Goal: Information Seeking & Learning: Learn about a topic

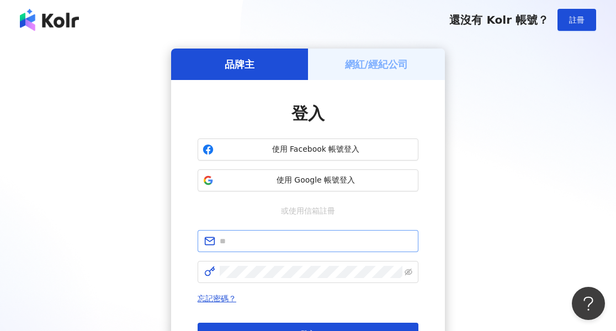
click at [351, 247] on span at bounding box center [308, 241] width 221 height 22
click at [353, 243] on input "text" at bounding box center [316, 241] width 192 height 12
paste input "**********"
type input "**********"
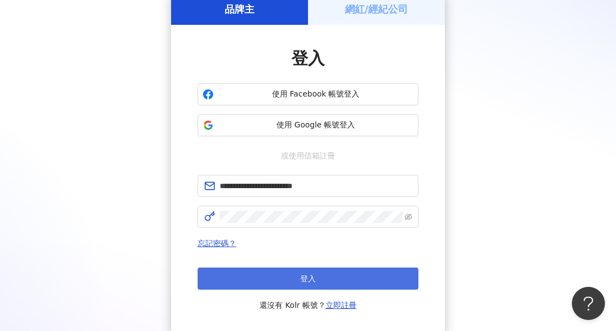
click at [330, 280] on button "登入" at bounding box center [308, 279] width 221 height 22
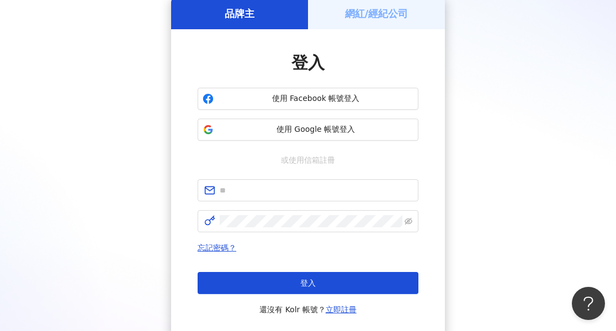
scroll to position [55, 0]
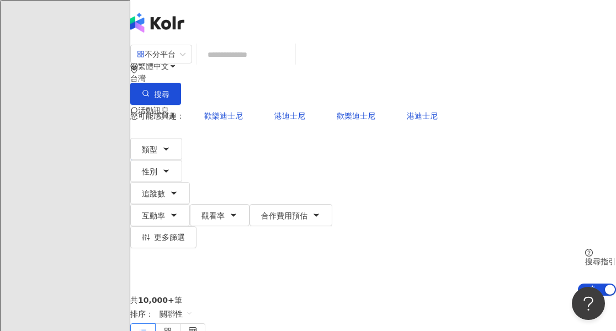
click at [280, 65] on input "search" at bounding box center [246, 54] width 89 height 21
paste input "**********"
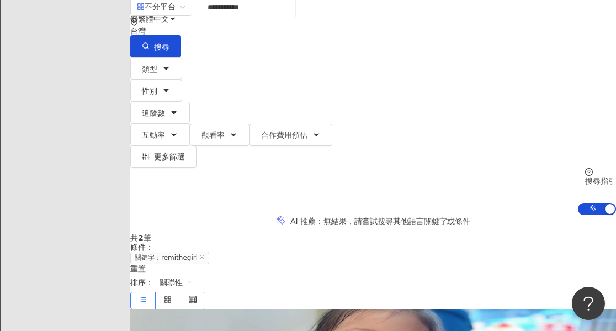
scroll to position [110, 0]
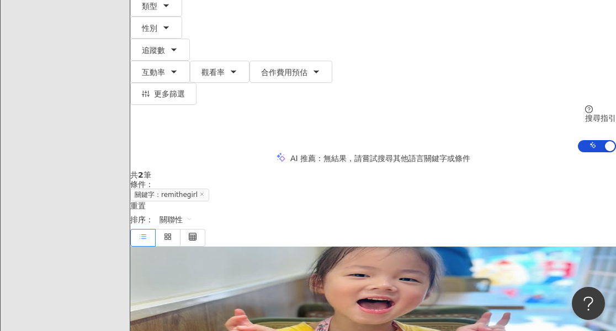
type input "**********"
click at [176, 328] on mark "remithegirl" at bounding box center [153, 334] width 46 height 12
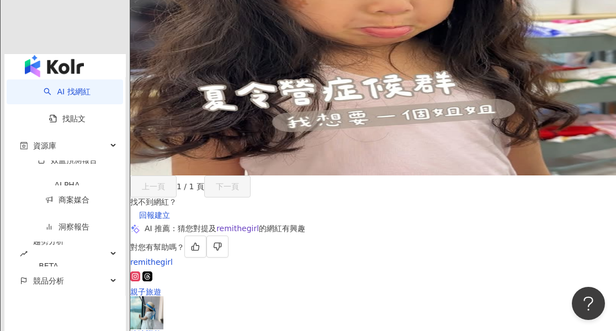
scroll to position [593, 0]
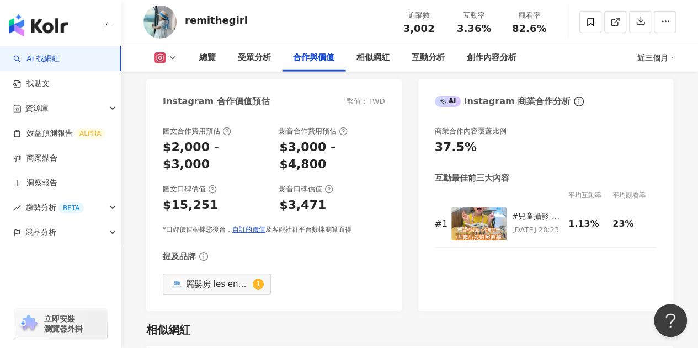
scroll to position [1601, 0]
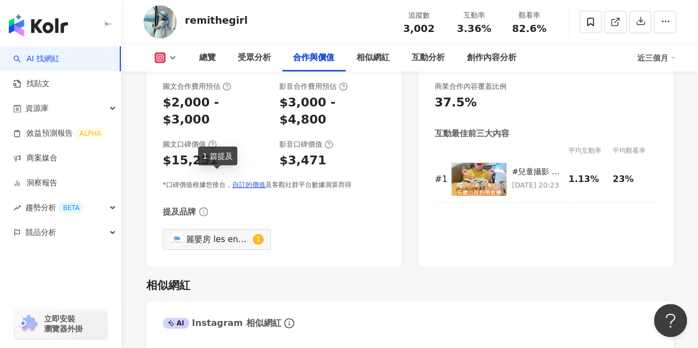
click at [224, 234] on div "麗嬰房 les enphants official" at bounding box center [218, 240] width 64 height 12
type input "**********"
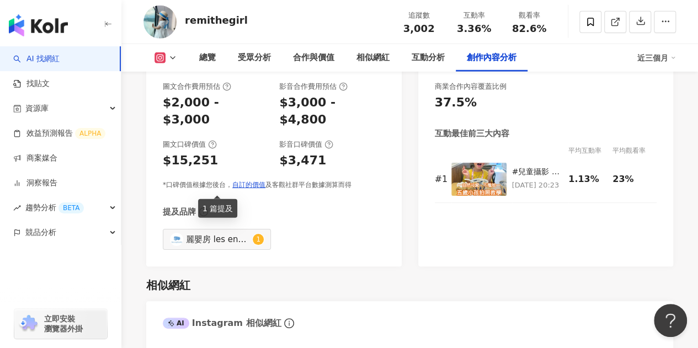
scroll to position [3311, 0]
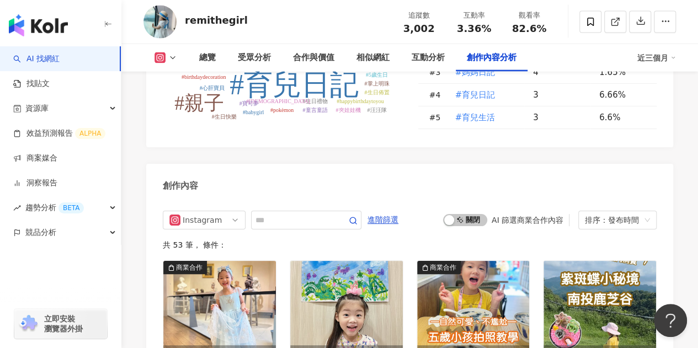
scroll to position [3327, 0]
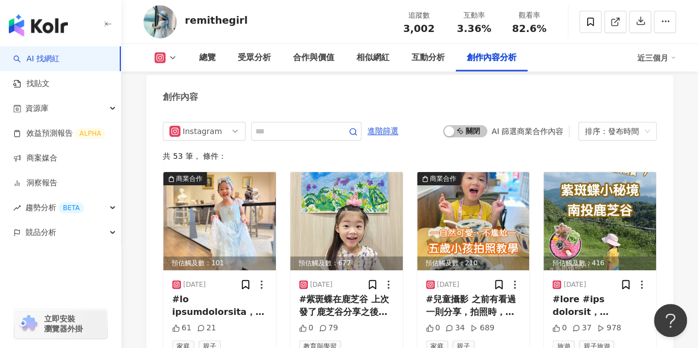
scroll to position [3359, 0]
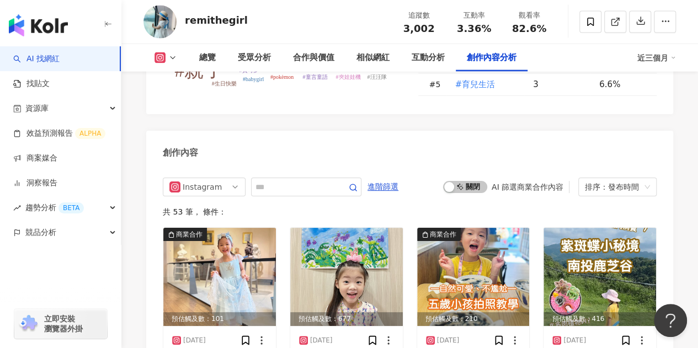
scroll to position [3303, 0]
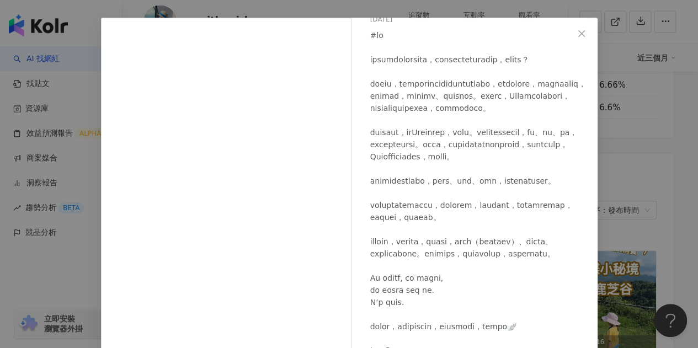
scroll to position [55, 0]
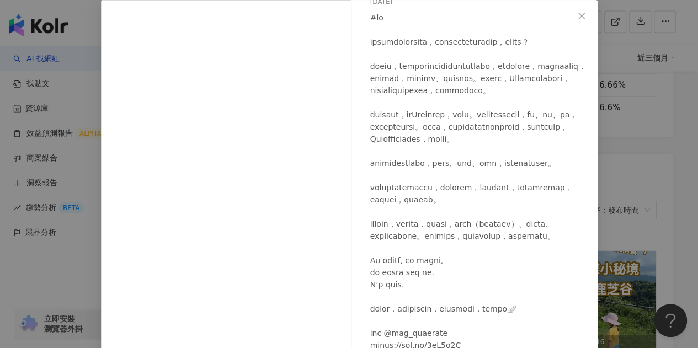
click at [609, 290] on div "[PERSON_NAME]米 [DATE] 61 21 查看原始貼文" at bounding box center [349, 174] width 698 height 348
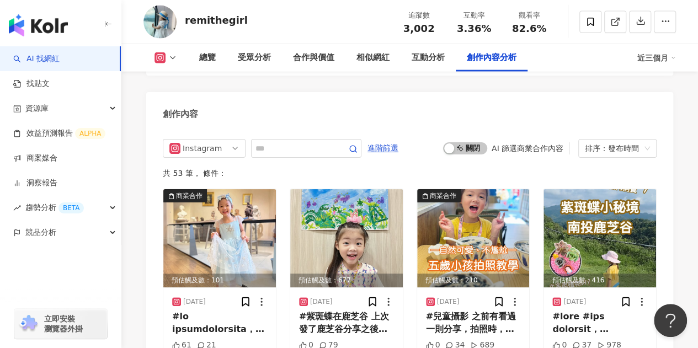
scroll to position [3303, 0]
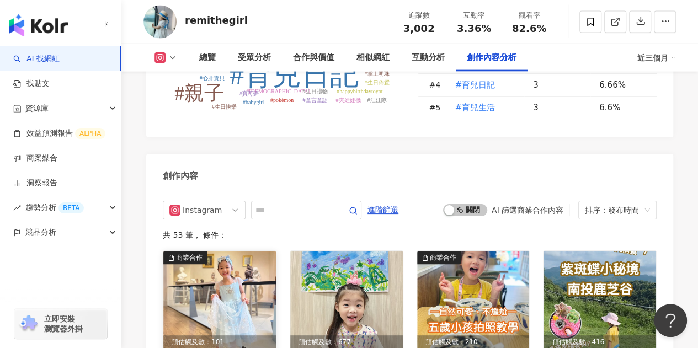
click at [220, 251] on img at bounding box center [219, 300] width 113 height 98
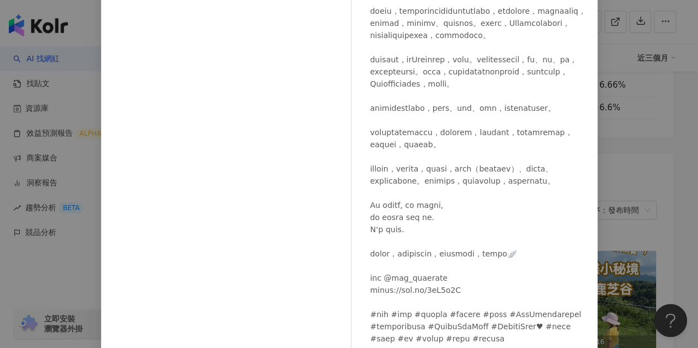
scroll to position [168, 0]
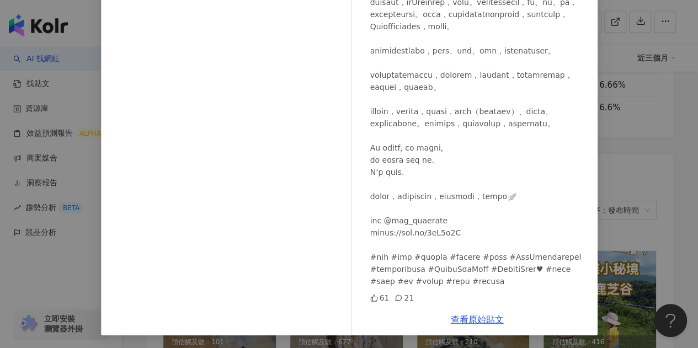
click at [610, 284] on div "[PERSON_NAME]米 [DATE] 61 21 查看原始貼文" at bounding box center [349, 174] width 698 height 348
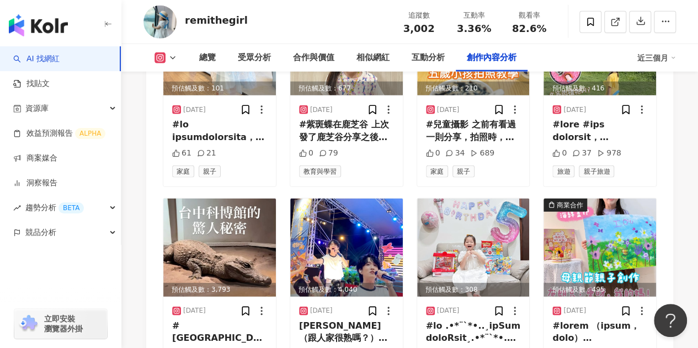
scroll to position [3668, 0]
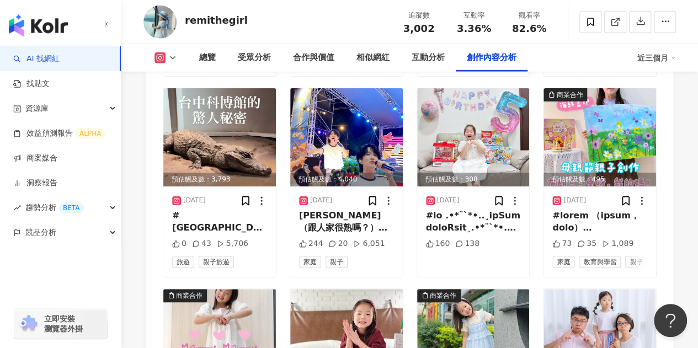
click at [616, 248] on div "Instagram 進階篩選 啟動 關閉 AI 篩選商業合作內容 排序：發布時間 共 53 筆 ， 條件： 商業合作 預估觸及數：101 [DATE] 61 …" at bounding box center [409, 179] width 527 height 706
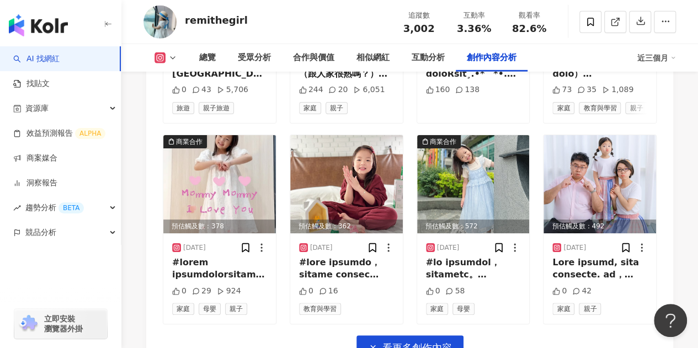
scroll to position [3823, 0]
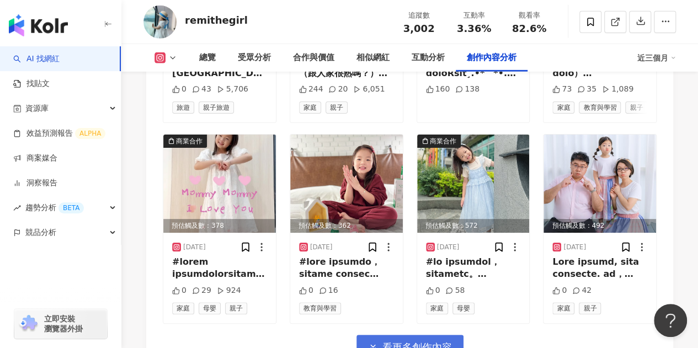
click at [435, 322] on span "看更多創作內容" at bounding box center [418, 348] width 70 height 12
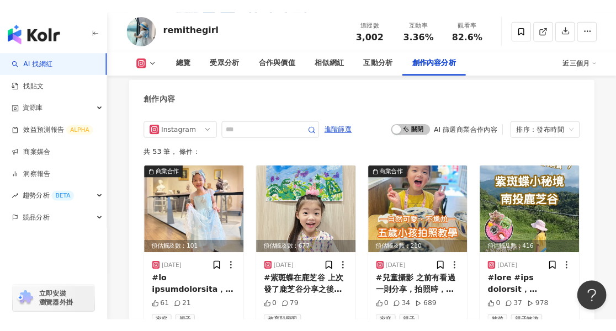
scroll to position [3368, 0]
